Goal: Communication & Community: Share content

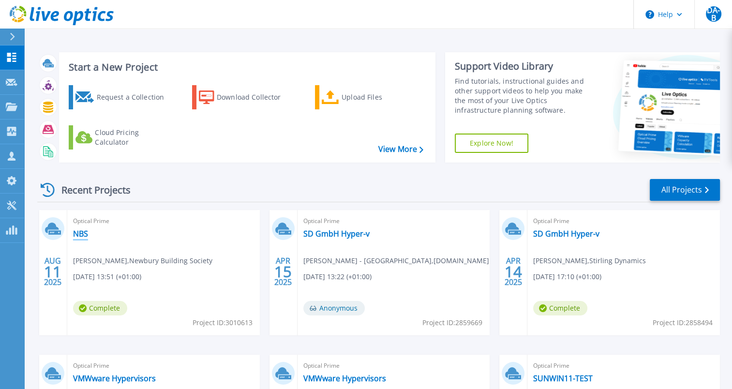
click at [78, 235] on link "NBS" at bounding box center [80, 234] width 15 height 10
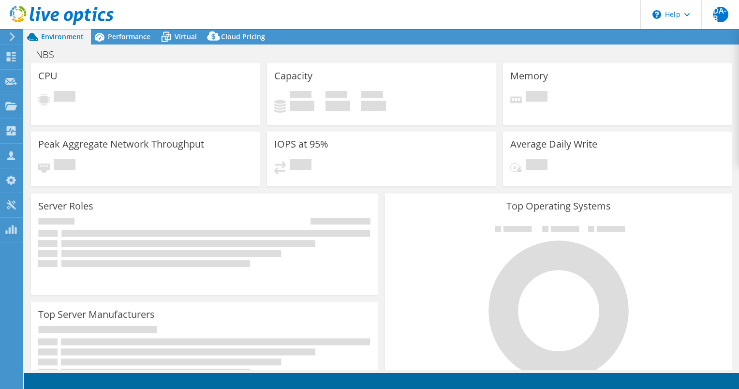
select select "USD"
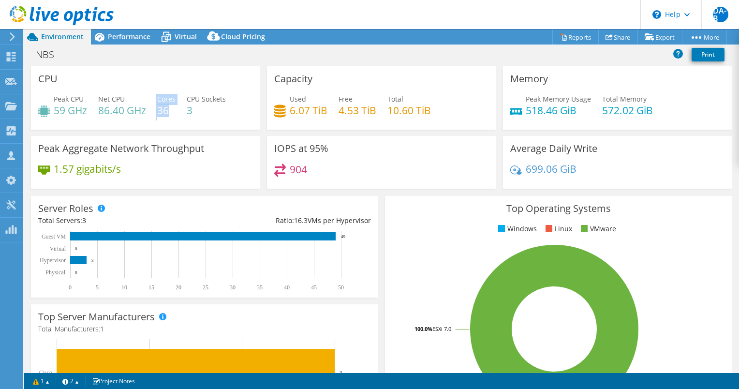
drag, startPoint x: 168, startPoint y: 111, endPoint x: 156, endPoint y: 111, distance: 12.1
click at [156, 111] on div "Peak CPU 59 GHz Net CPU 86.40 GHz Cores 36 CPU Sockets 3" at bounding box center [145, 109] width 215 height 31
click at [159, 113] on h4 "36" at bounding box center [166, 110] width 18 height 11
click at [170, 115] on h4 "36" at bounding box center [166, 110] width 18 height 11
drag, startPoint x: 428, startPoint y: 109, endPoint x: 385, endPoint y: 108, distance: 43.0
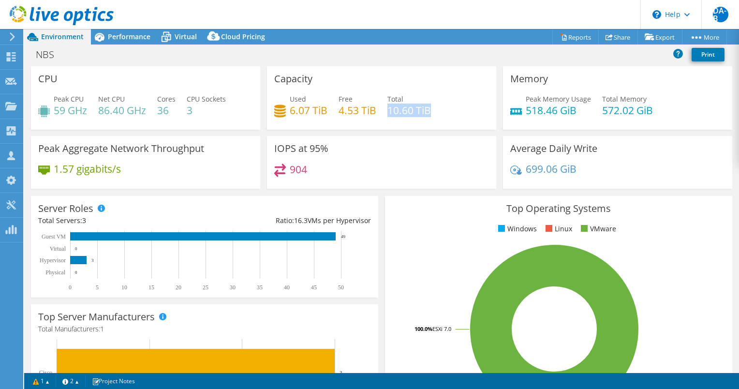
click at [385, 108] on div "Used 6.07 TiB Free 4.53 TiB Total 10.60 TiB" at bounding box center [381, 109] width 215 height 31
drag, startPoint x: 385, startPoint y: 108, endPoint x: 312, endPoint y: 62, distance: 86.7
click at [312, 62] on div "NBS Print" at bounding box center [381, 54] width 715 height 18
click at [129, 33] on span "Performance" at bounding box center [129, 36] width 43 height 9
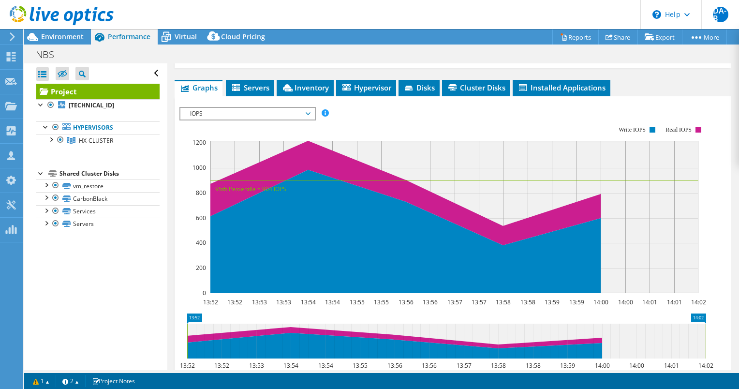
scroll to position [193, 0]
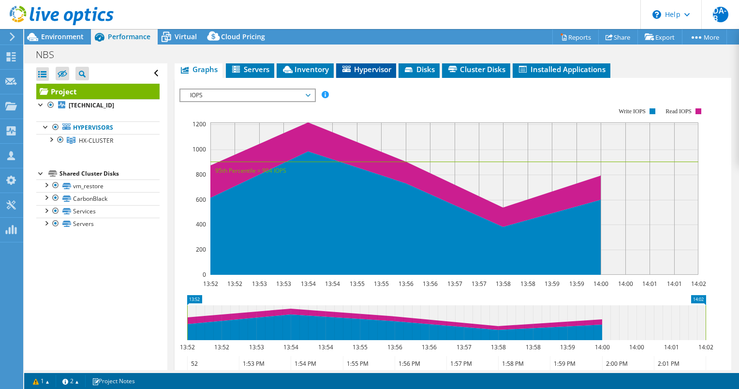
click at [346, 72] on icon at bounding box center [346, 69] width 8 height 6
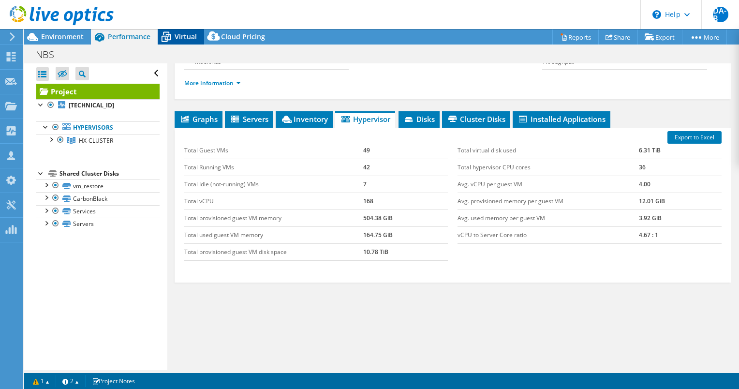
click at [185, 37] on span "Virtual" at bounding box center [186, 36] width 22 height 9
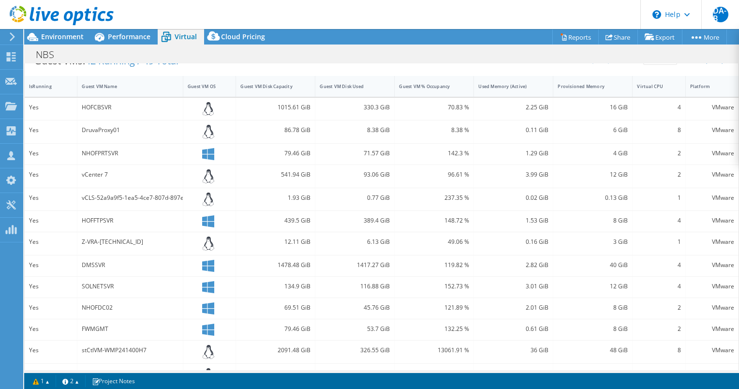
scroll to position [193, 0]
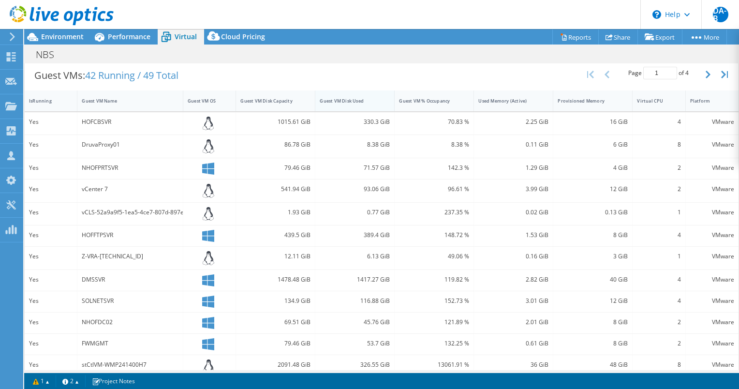
click at [368, 99] on div "Guest VM Disk Used" at bounding box center [349, 101] width 59 height 6
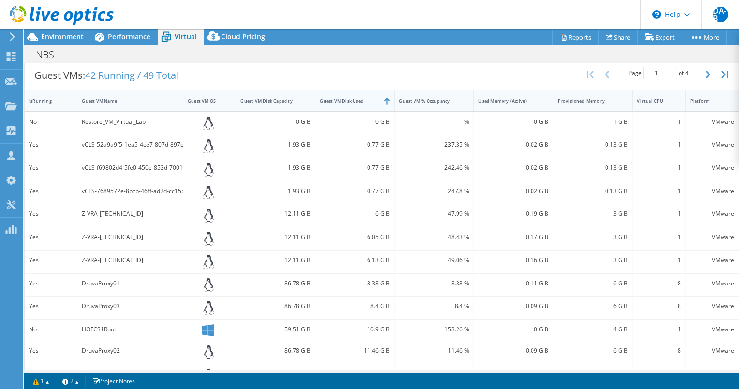
click at [368, 99] on div "Guest VM Disk Used" at bounding box center [349, 101] width 59 height 6
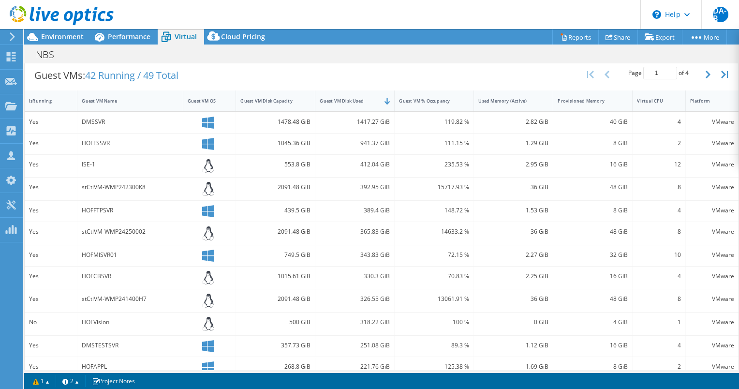
click at [350, 122] on div "1417.27 GiB" at bounding box center [355, 122] width 70 height 11
click at [353, 117] on div "1417.27 GiB" at bounding box center [355, 122] width 70 height 11
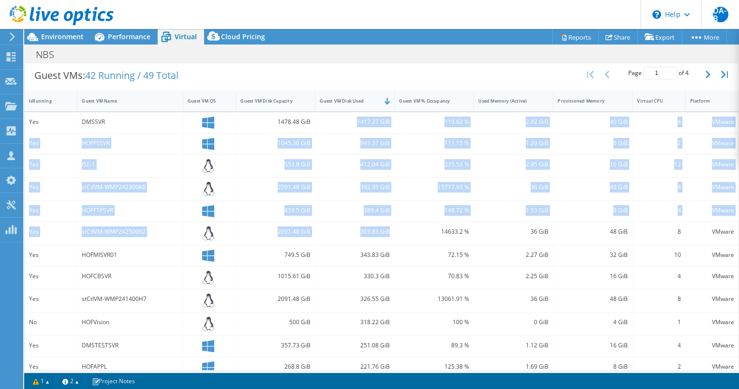
drag, startPoint x: 354, startPoint y: 121, endPoint x: 391, endPoint y: 240, distance: 124.2
click at [390, 240] on div "Yes DMSSVR 1478.48 GiB 1417.27 GiB 119.82 % 2.82 GiB 40 GiB 4 VMware Yes HOFFSS…" at bounding box center [382, 276] width 714 height 329
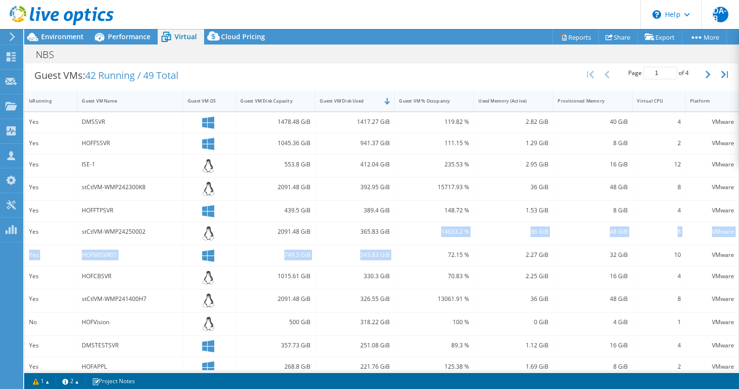
drag, startPoint x: 391, startPoint y: 240, endPoint x: 397, endPoint y: 242, distance: 6.3
click at [397, 242] on div "Yes DMSSVR 1478.48 GiB 1417.27 GiB 119.82 % 2.82 GiB 40 GiB 4 VMware Yes HOFFSS…" at bounding box center [382, 276] width 714 height 329
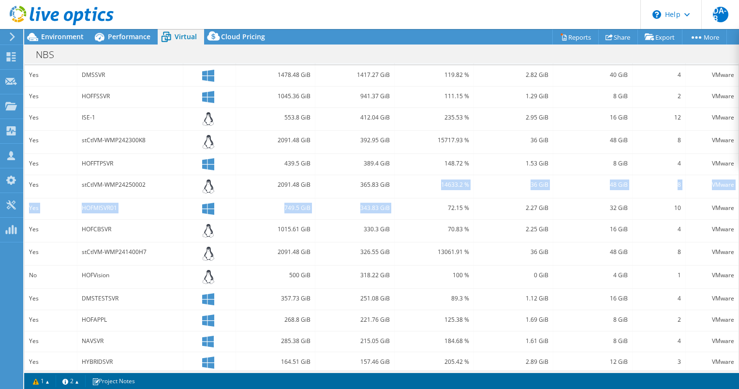
scroll to position [219, 0]
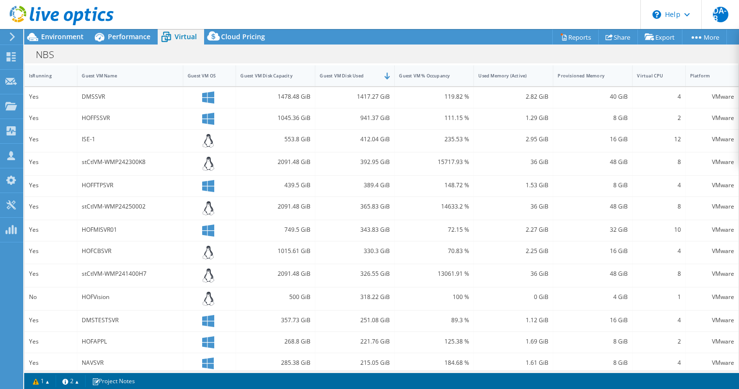
click at [397, 241] on div "70.83 %" at bounding box center [434, 252] width 79 height 23
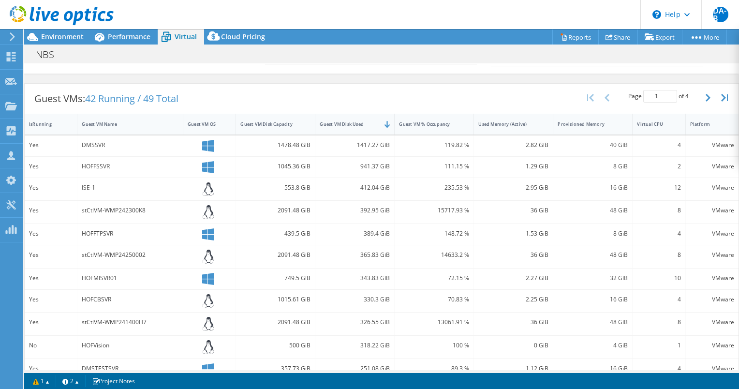
scroll to position [122, 0]
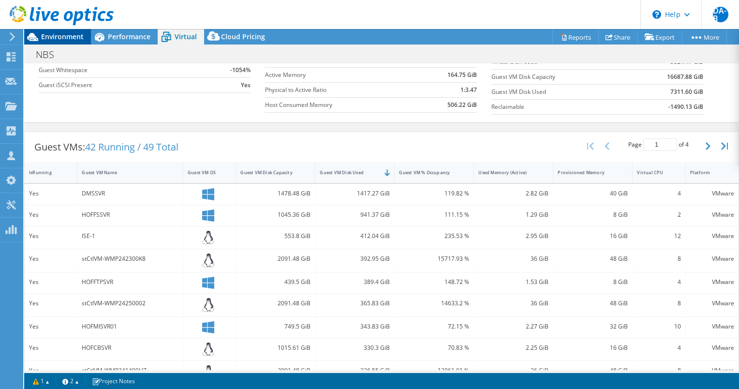
click at [56, 39] on span "Environment" at bounding box center [62, 36] width 43 height 9
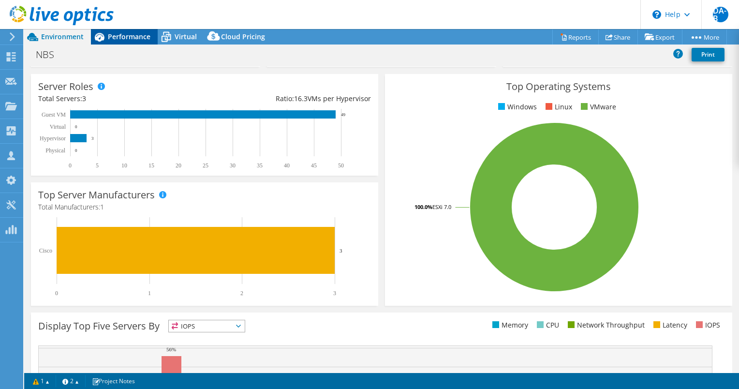
click at [113, 33] on span "Performance" at bounding box center [129, 36] width 43 height 9
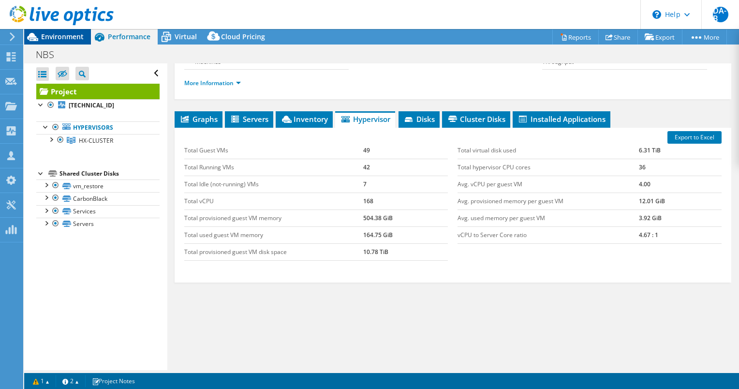
click at [79, 35] on span "Environment" at bounding box center [62, 36] width 43 height 9
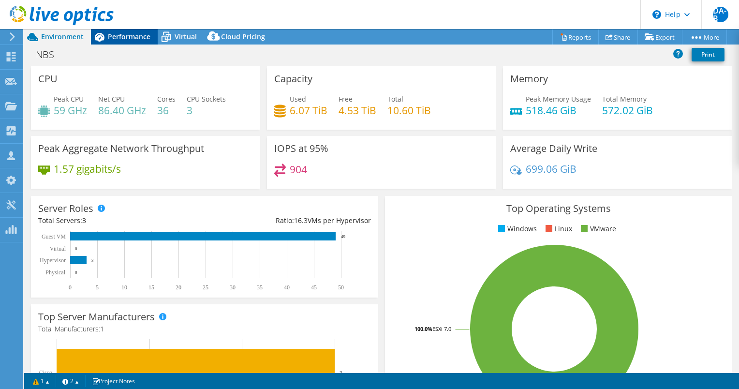
click at [138, 34] on span "Performance" at bounding box center [129, 36] width 43 height 9
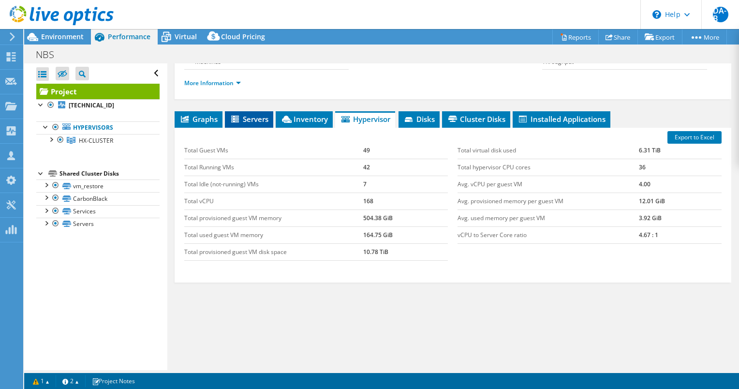
click at [256, 120] on span "Servers" at bounding box center [249, 119] width 39 height 10
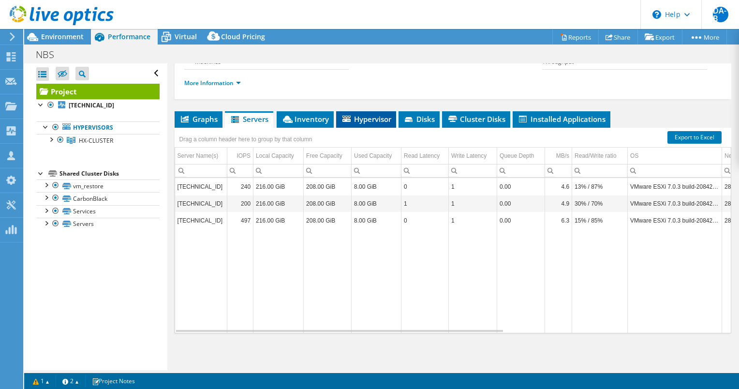
click at [369, 111] on li "Hypervisor" at bounding box center [366, 119] width 60 height 16
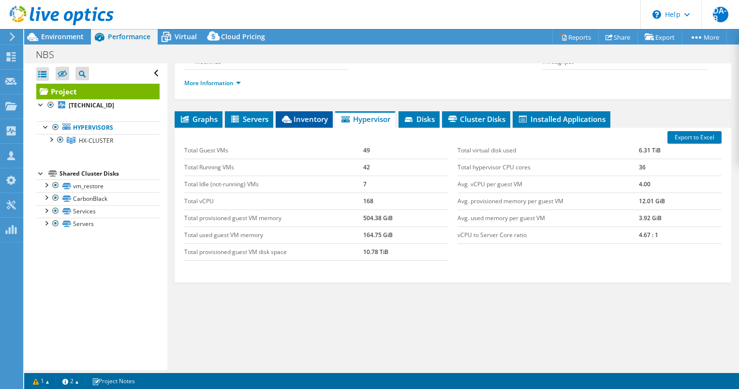
click at [302, 116] on span "Inventory" at bounding box center [303, 119] width 47 height 10
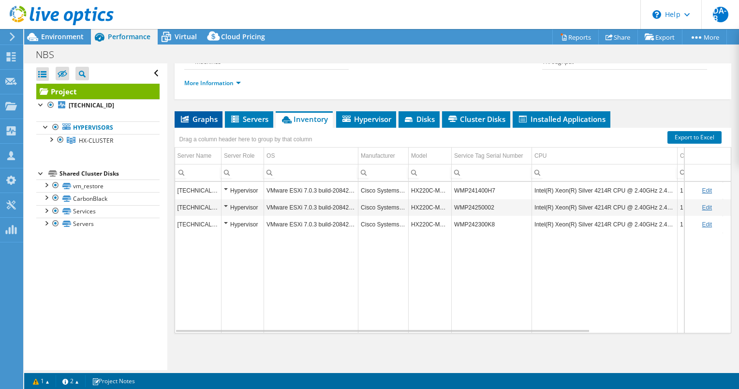
click at [206, 115] on span "Graphs" at bounding box center [198, 119] width 38 height 10
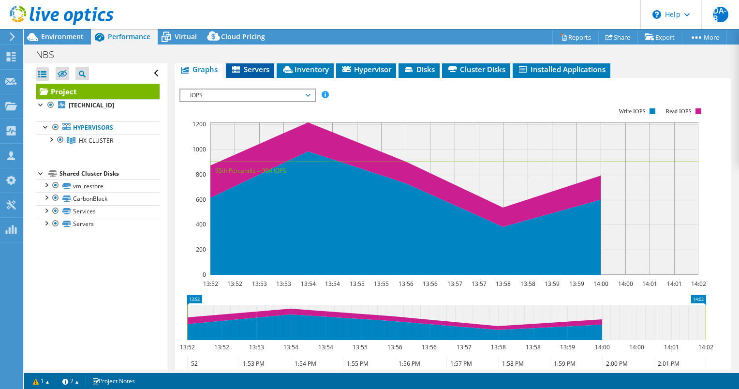
click at [249, 74] on span "Servers" at bounding box center [250, 69] width 39 height 10
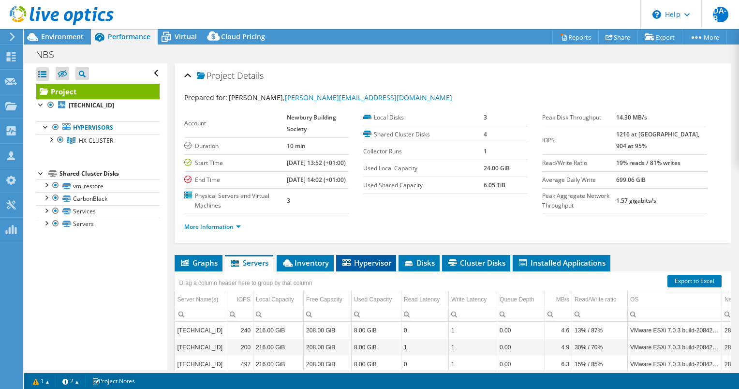
click at [363, 267] on span "Hypervisor" at bounding box center [366, 263] width 50 height 10
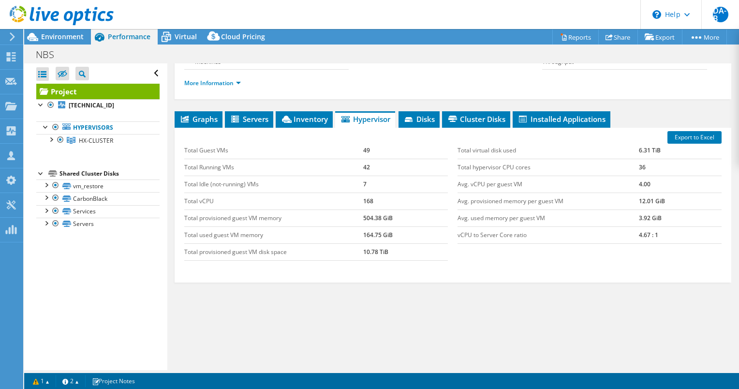
scroll to position [165, 0]
click at [191, 34] on span "Virtual" at bounding box center [186, 36] width 22 height 9
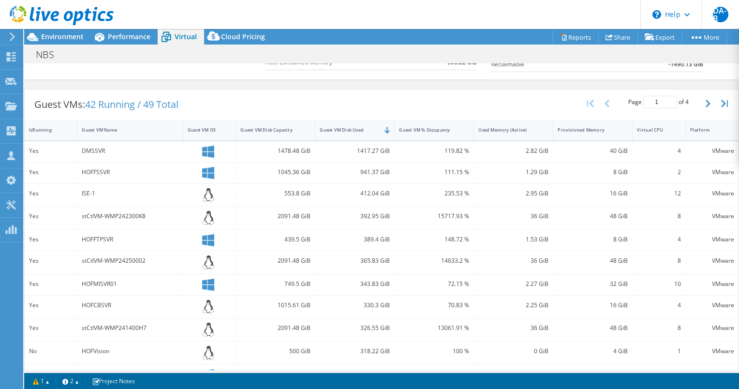
scroll to position [145, 0]
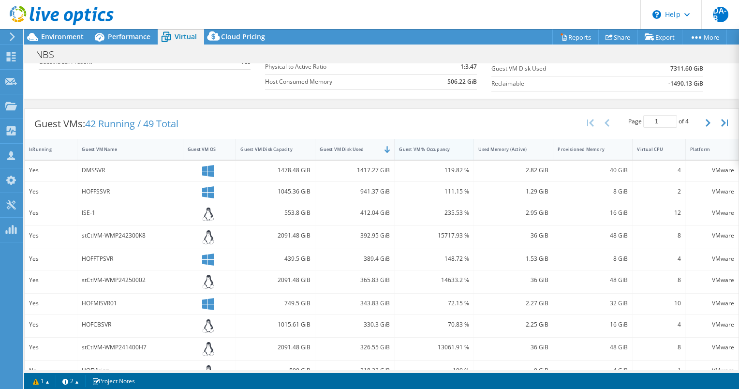
click at [433, 151] on div "Guest VM % Occupancy" at bounding box center [428, 149] width 67 height 15
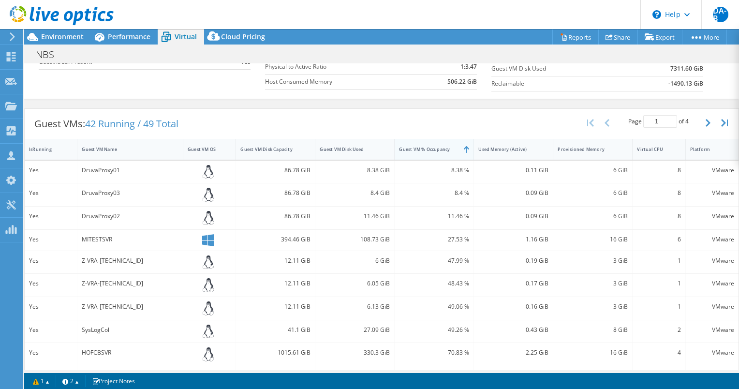
click at [433, 151] on div "Guest VM % Occupancy" at bounding box center [428, 149] width 67 height 15
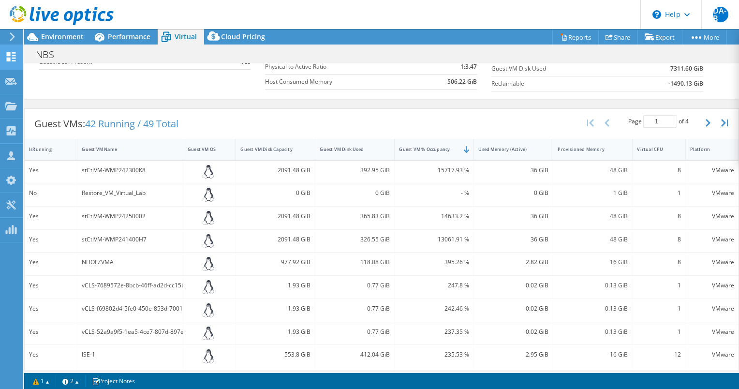
scroll to position [0, 0]
click at [608, 37] on link "Share" at bounding box center [618, 36] width 40 height 15
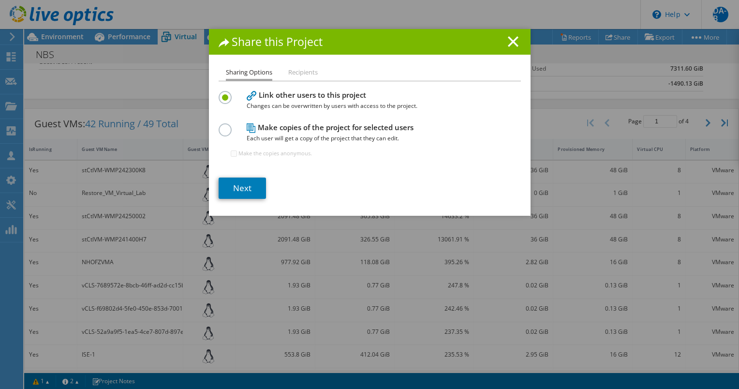
click at [297, 75] on li "Recipients" at bounding box center [302, 73] width 29 height 12
click at [233, 194] on link "Next" at bounding box center [242, 187] width 47 height 21
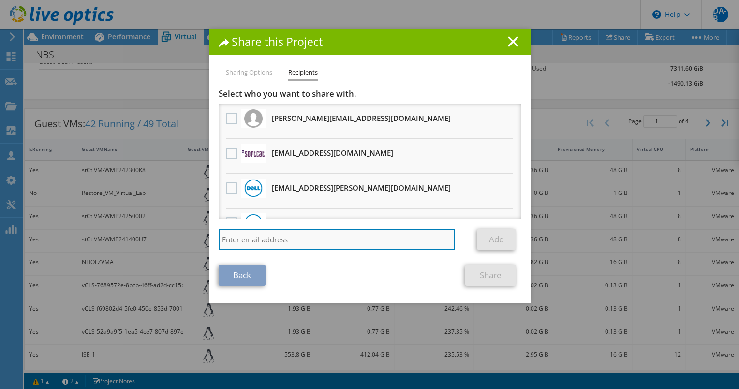
click at [276, 244] on input "search" at bounding box center [337, 239] width 237 height 21
paste input "[PERSON_NAME][EMAIL_ADDRESS][DOMAIN_NAME]"
type input "[PERSON_NAME][EMAIL_ADDRESS][DOMAIN_NAME]"
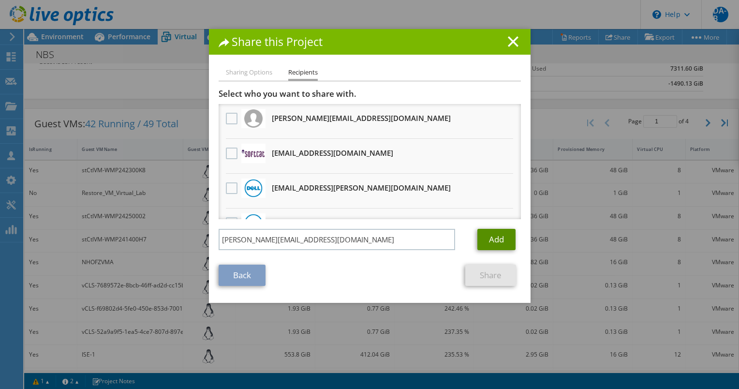
click at [490, 243] on link "Add" at bounding box center [496, 239] width 38 height 21
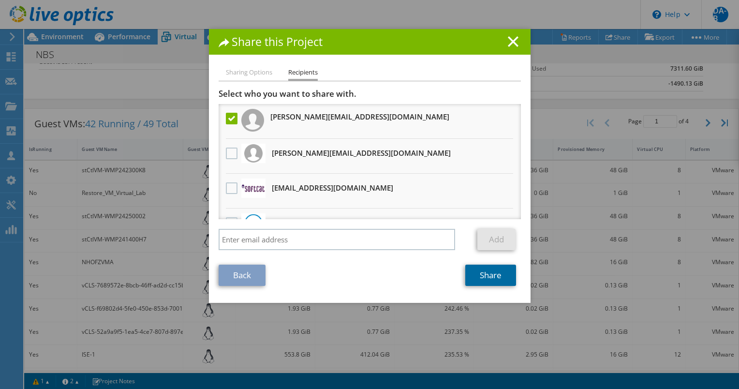
click at [499, 280] on link "Share" at bounding box center [490, 275] width 51 height 21
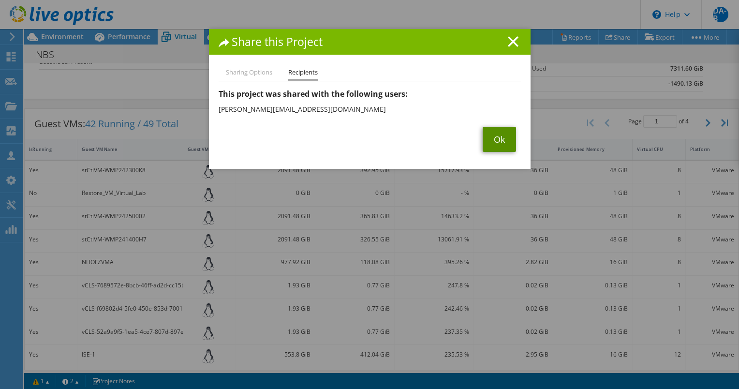
click at [503, 141] on link "Ok" at bounding box center [499, 139] width 33 height 25
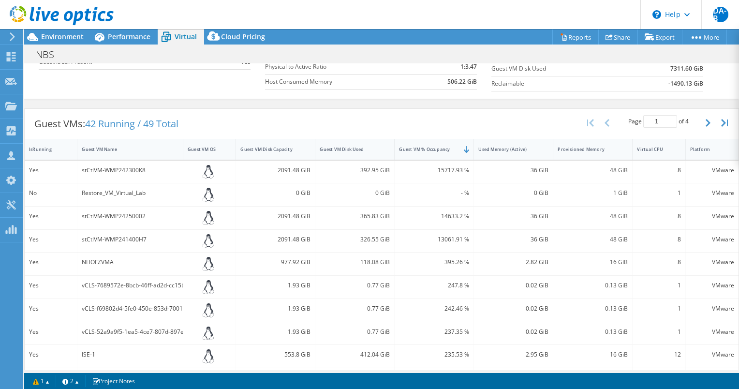
click at [311, 50] on div "NBS Print" at bounding box center [381, 54] width 715 height 18
